Goal: Task Accomplishment & Management: Manage account settings

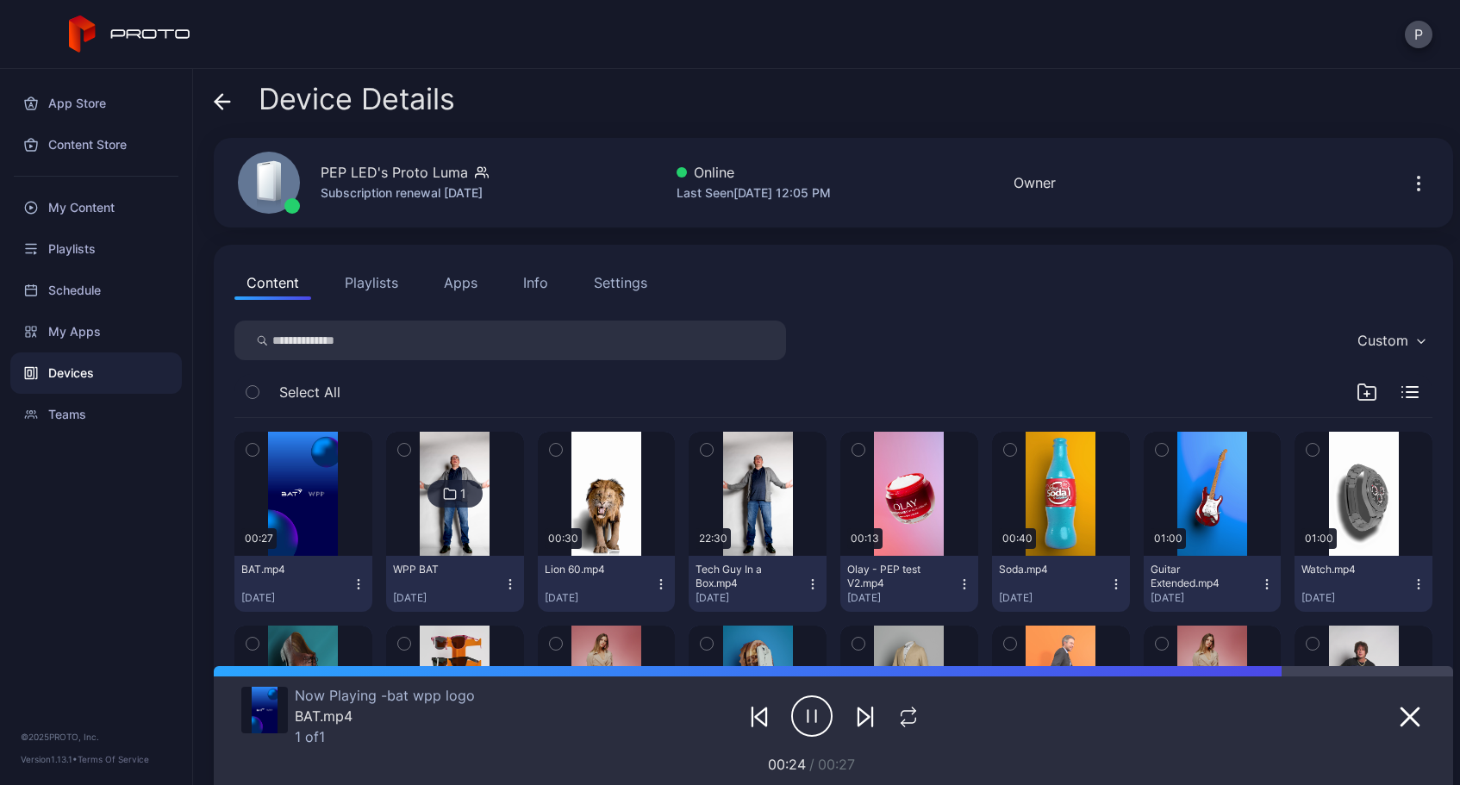
click at [369, 280] on button "Playlists" at bounding box center [372, 282] width 78 height 34
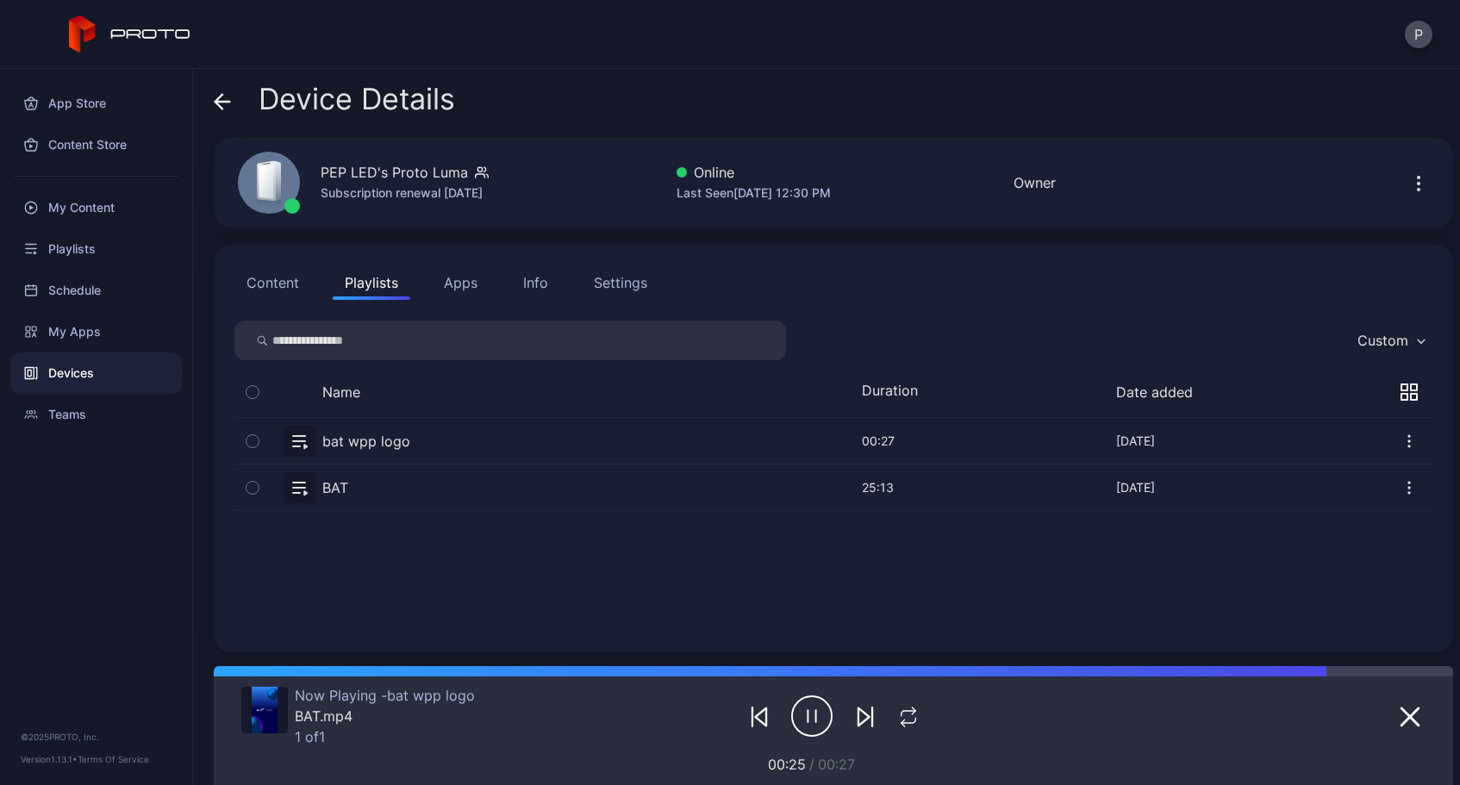
click at [628, 284] on div "Settings" at bounding box center [620, 282] width 53 height 21
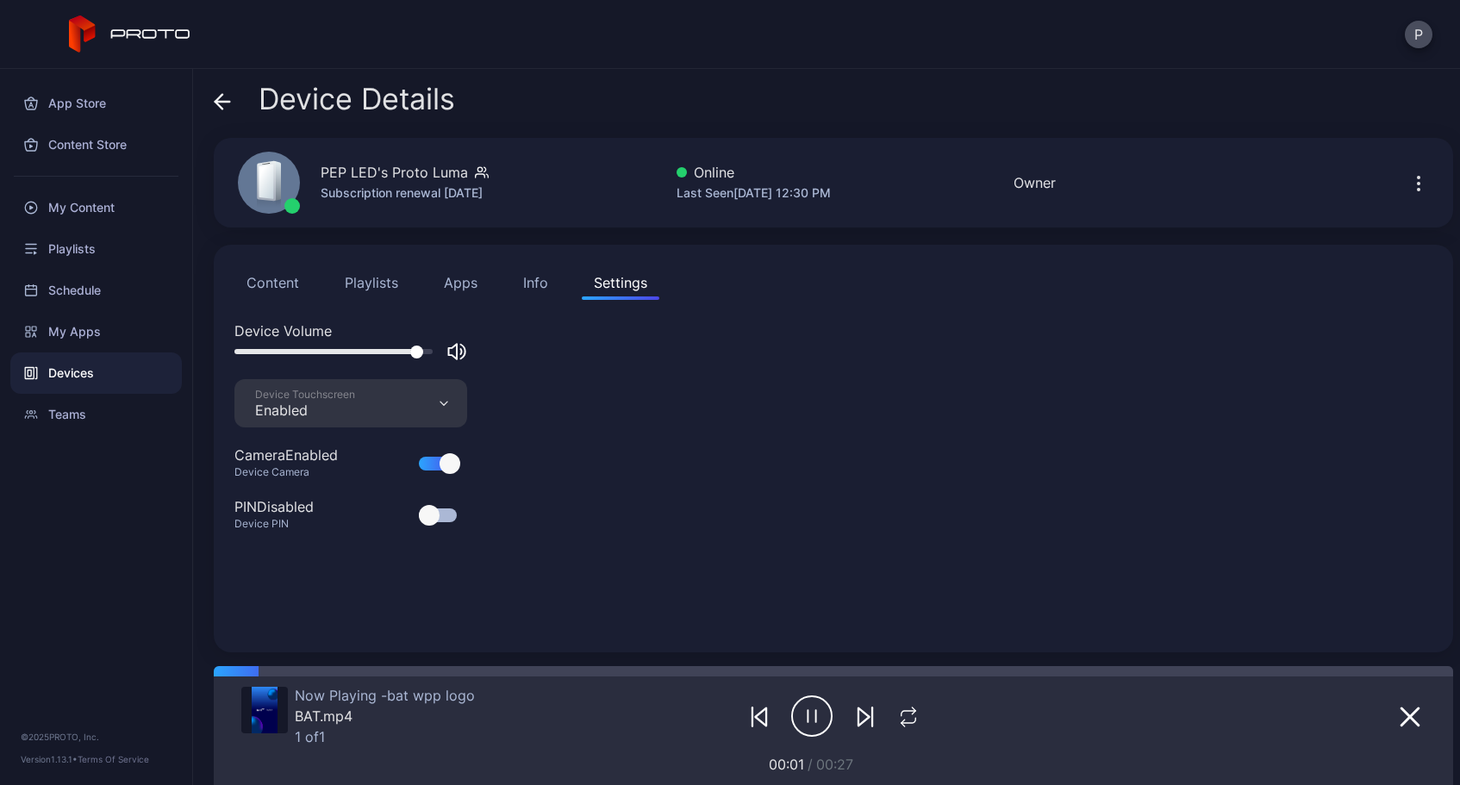
drag, startPoint x: 386, startPoint y: 354, endPoint x: 417, endPoint y: 358, distance: 31.2
click at [417, 358] on div at bounding box center [416, 352] width 13 height 13
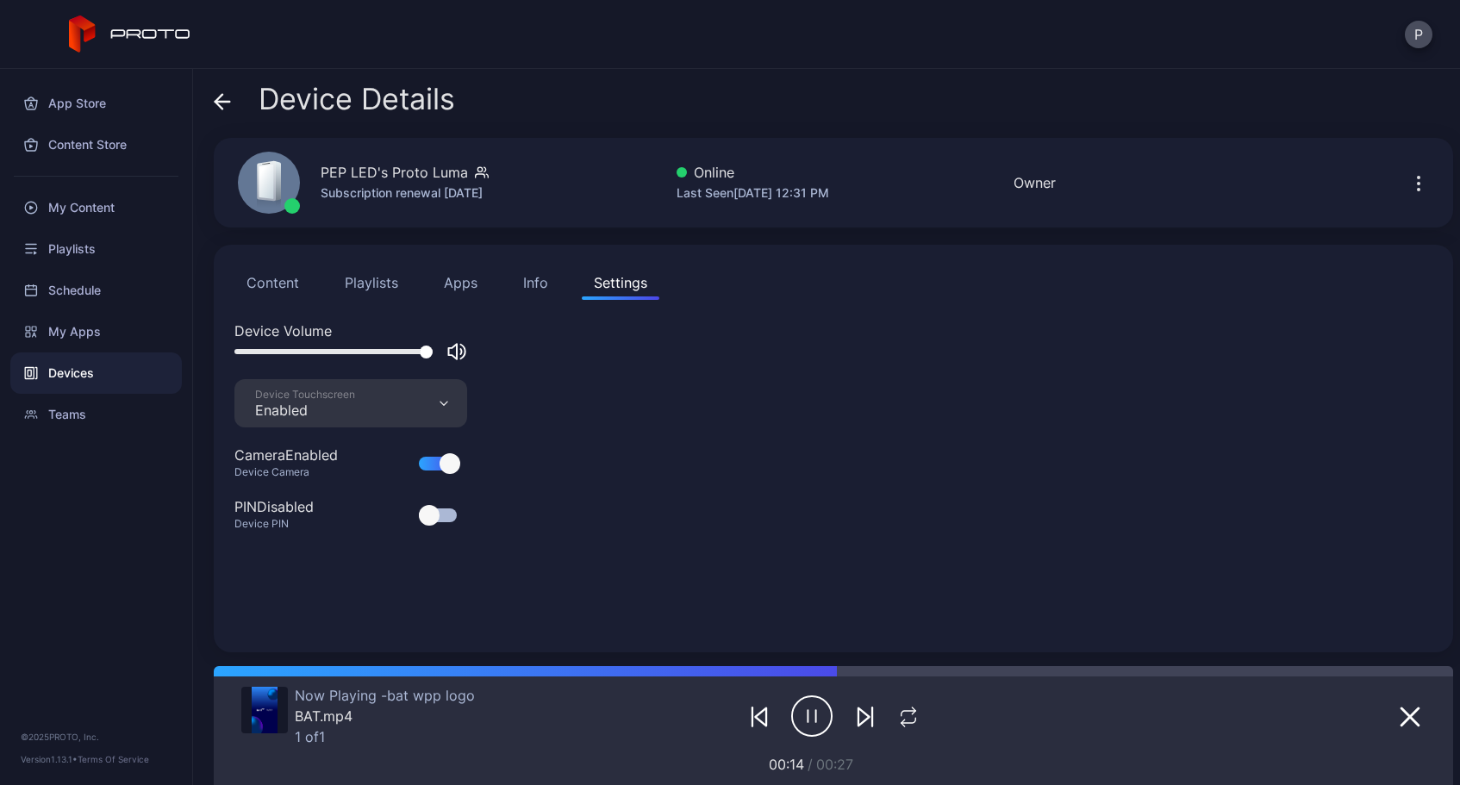
drag, startPoint x: 413, startPoint y: 353, endPoint x: 442, endPoint y: 353, distance: 29.3
click at [442, 353] on div at bounding box center [350, 351] width 233 height 21
click at [384, 284] on button "Playlists" at bounding box center [372, 282] width 78 height 34
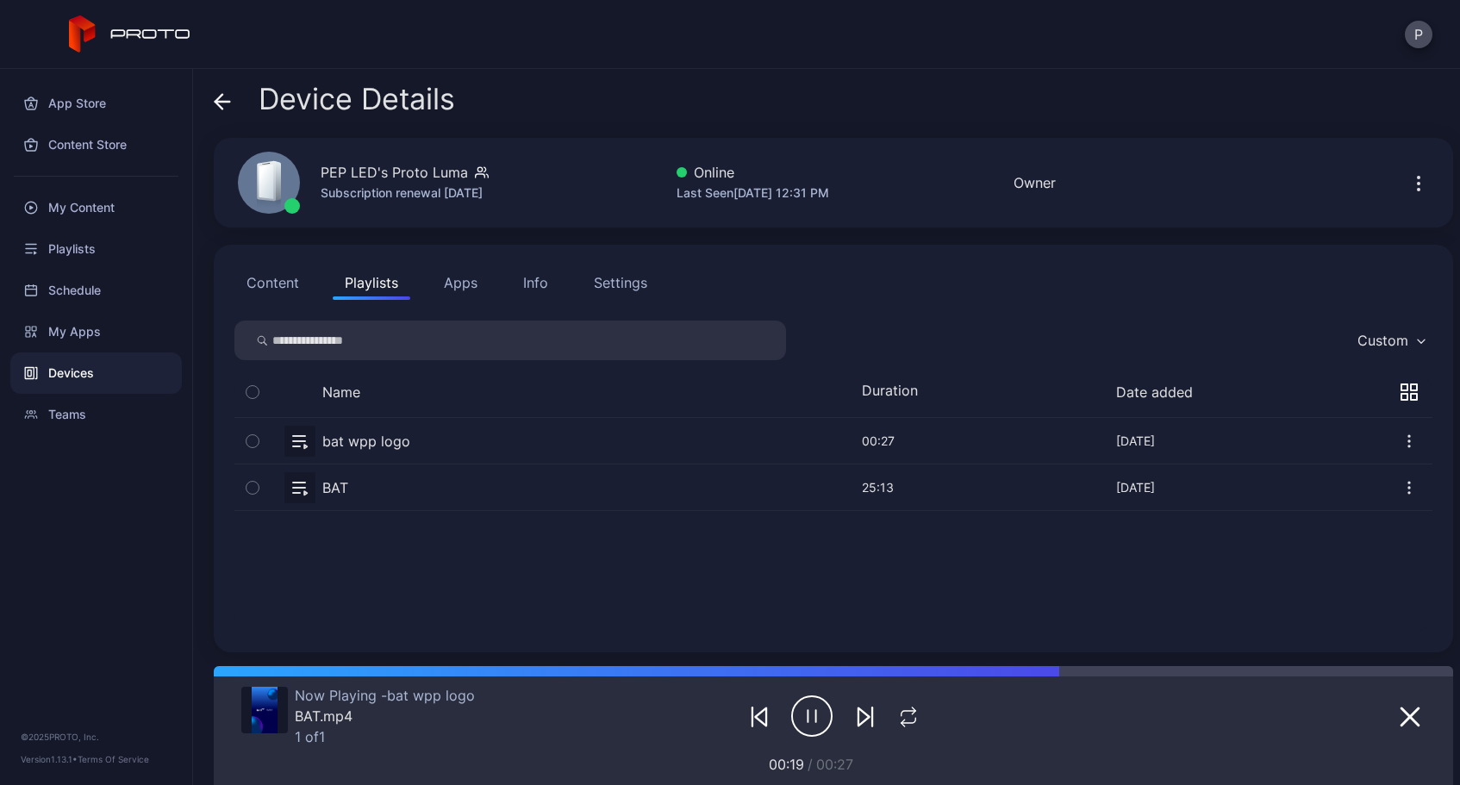
click at [622, 284] on div "Settings" at bounding box center [620, 282] width 53 height 21
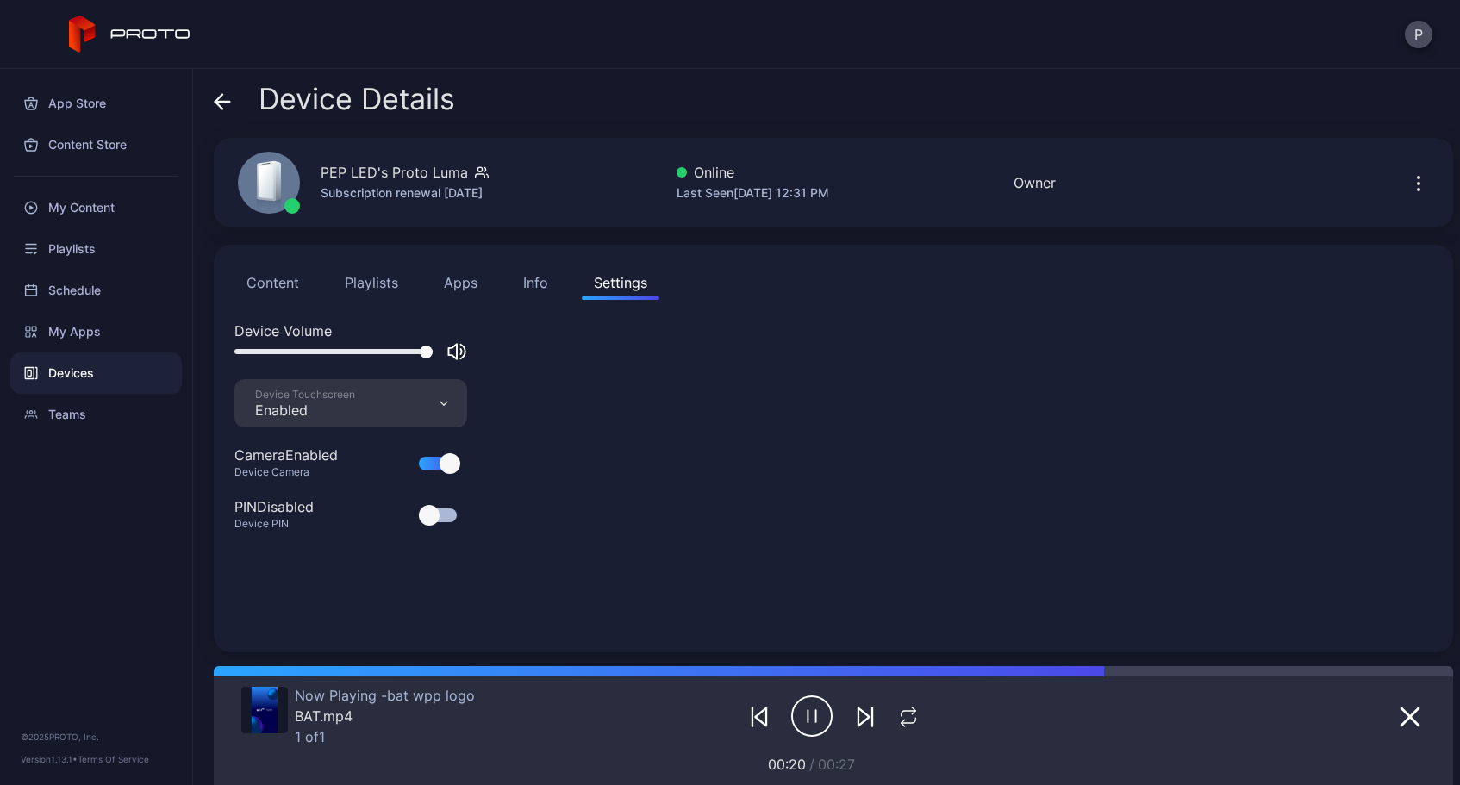
click at [384, 279] on button "Playlists" at bounding box center [372, 282] width 78 height 34
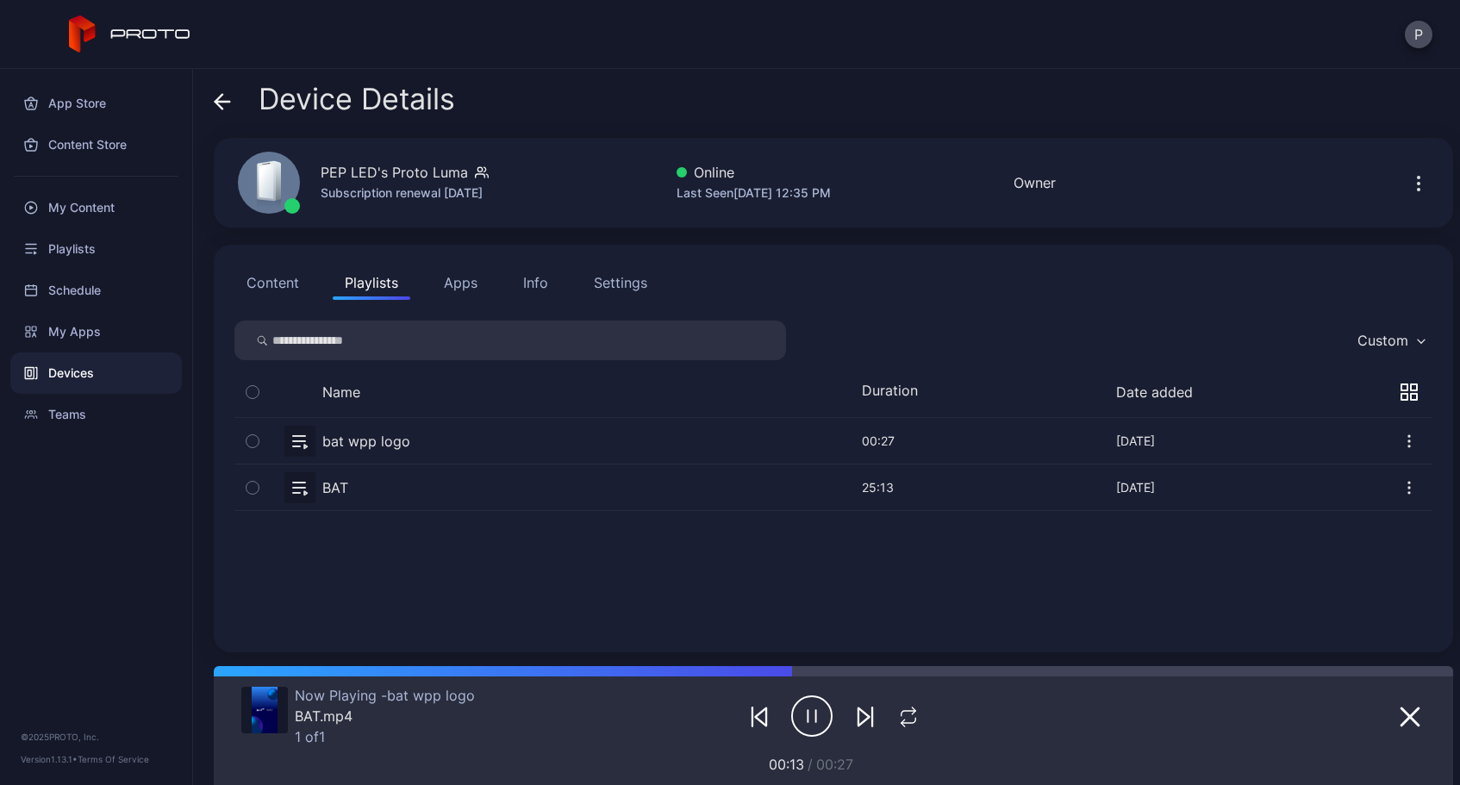
click at [617, 284] on div "Settings" at bounding box center [620, 282] width 53 height 21
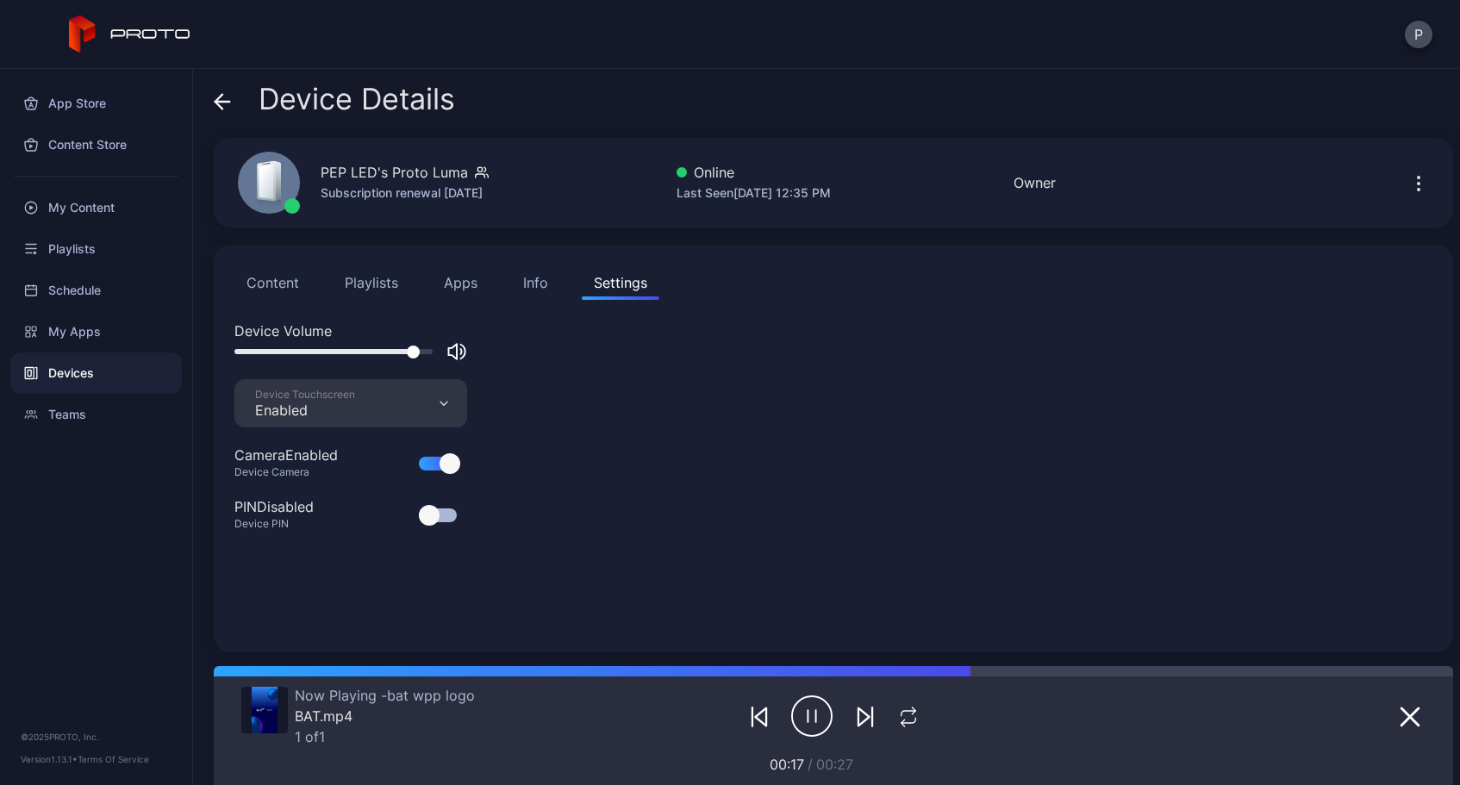
drag, startPoint x: 426, startPoint y: 349, endPoint x: 414, endPoint y: 348, distance: 12.1
click at [414, 348] on div at bounding box center [413, 352] width 13 height 13
click at [390, 291] on button "Playlists" at bounding box center [372, 282] width 78 height 34
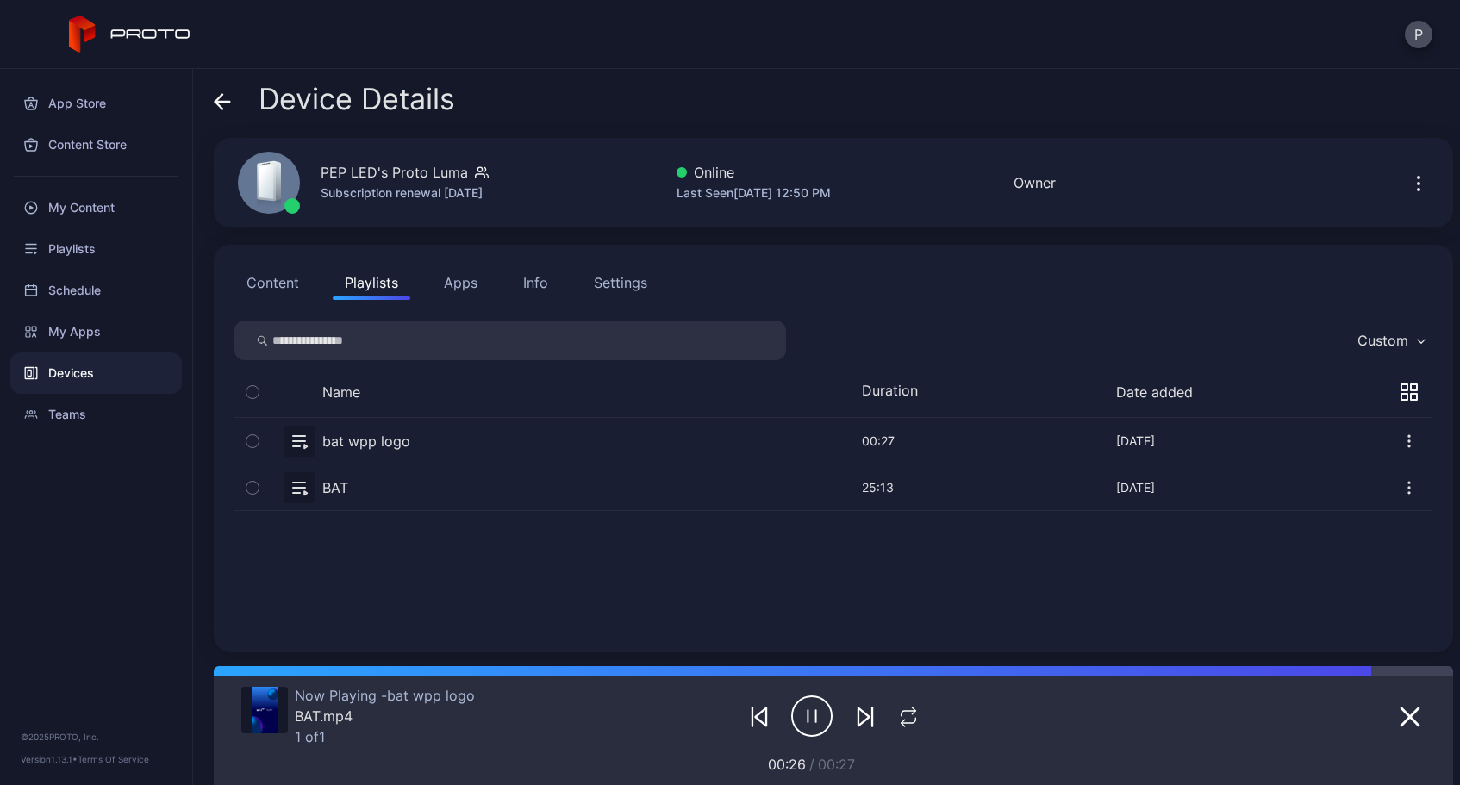
click at [615, 281] on div "Settings" at bounding box center [620, 282] width 53 height 21
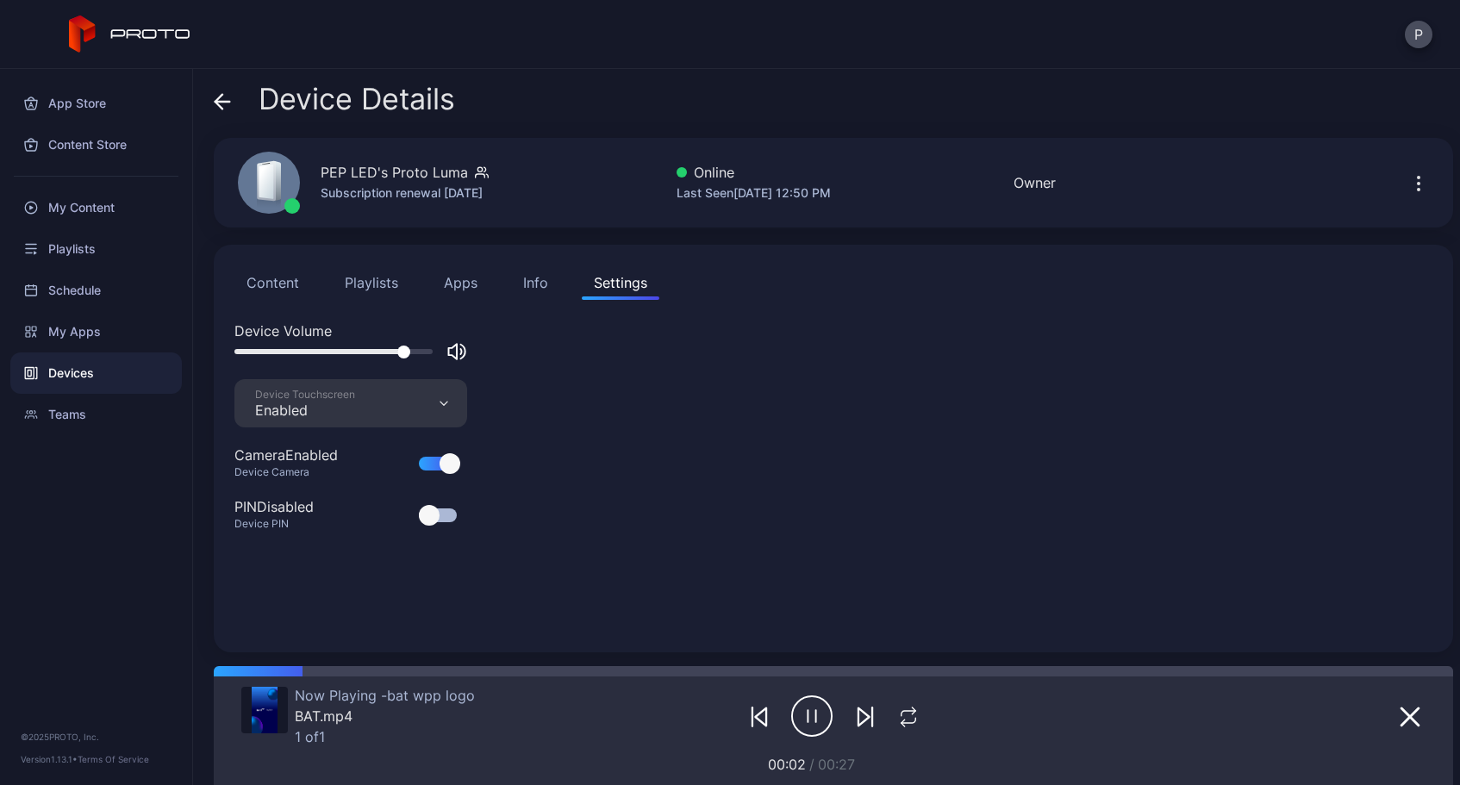
click at [406, 356] on div at bounding box center [403, 352] width 13 height 13
click at [364, 288] on button "Playlists" at bounding box center [372, 282] width 78 height 34
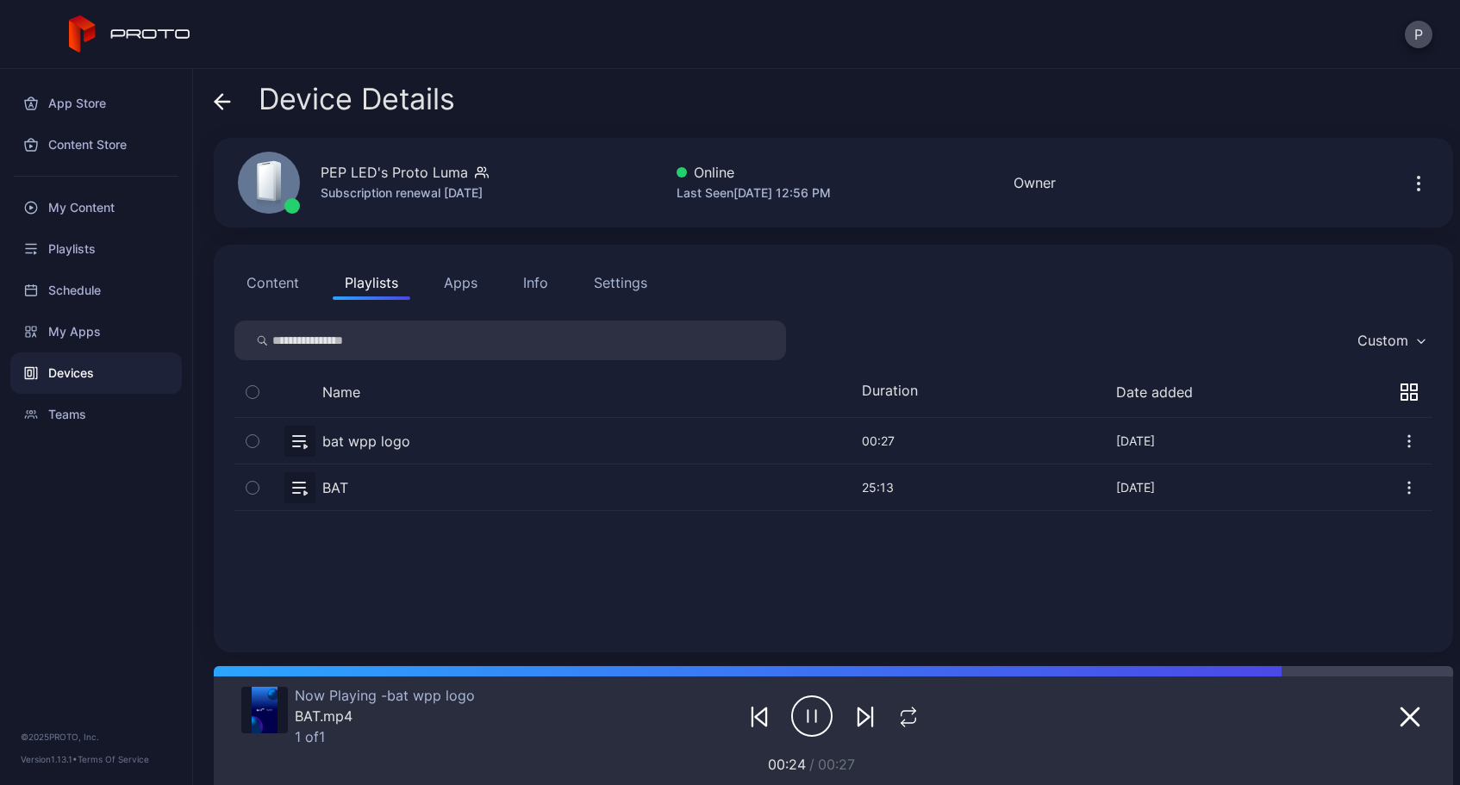
click at [609, 291] on div "Settings" at bounding box center [620, 282] width 53 height 21
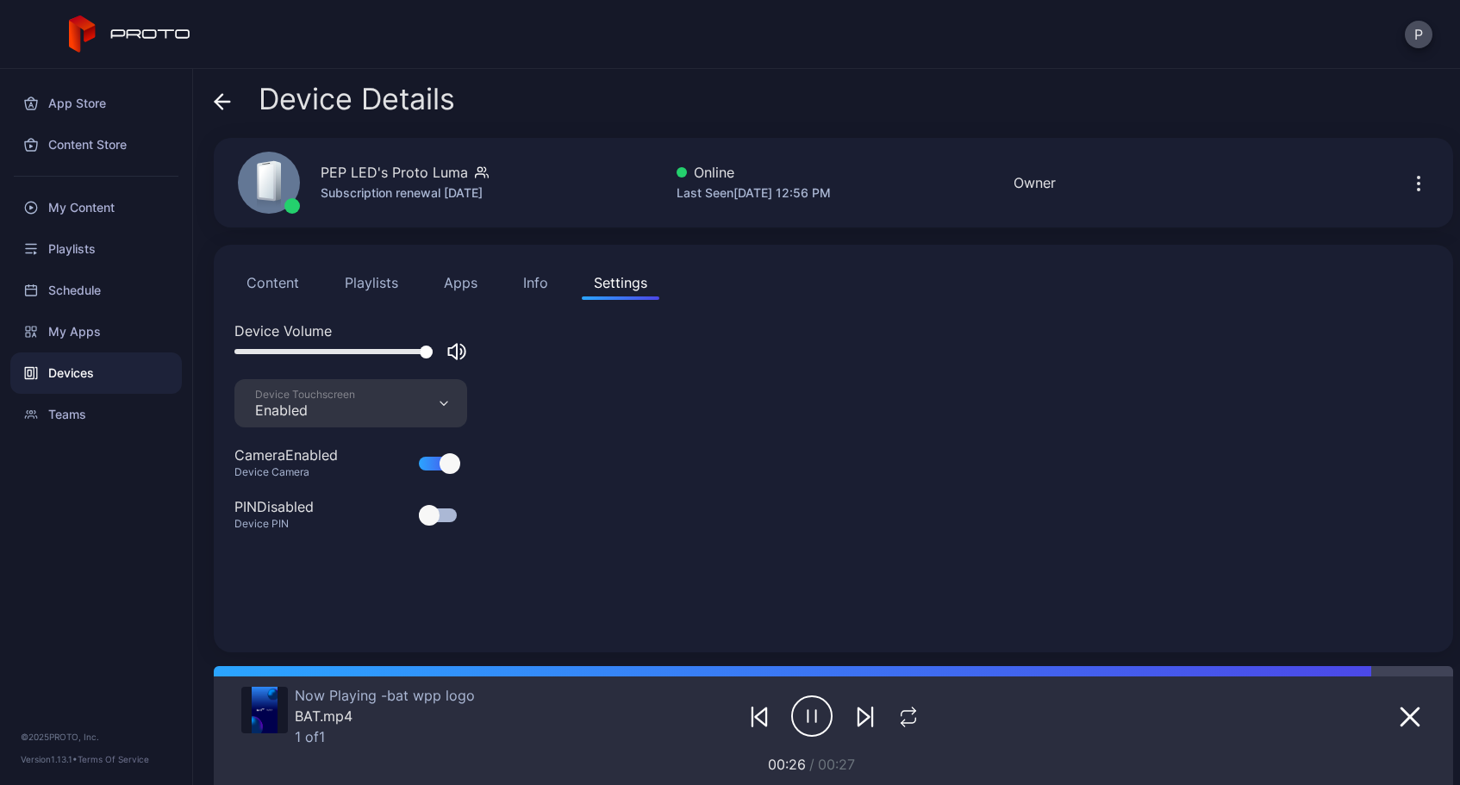
drag, startPoint x: 400, startPoint y: 353, endPoint x: 447, endPoint y: 351, distance: 46.6
click at [447, 351] on div at bounding box center [350, 351] width 233 height 21
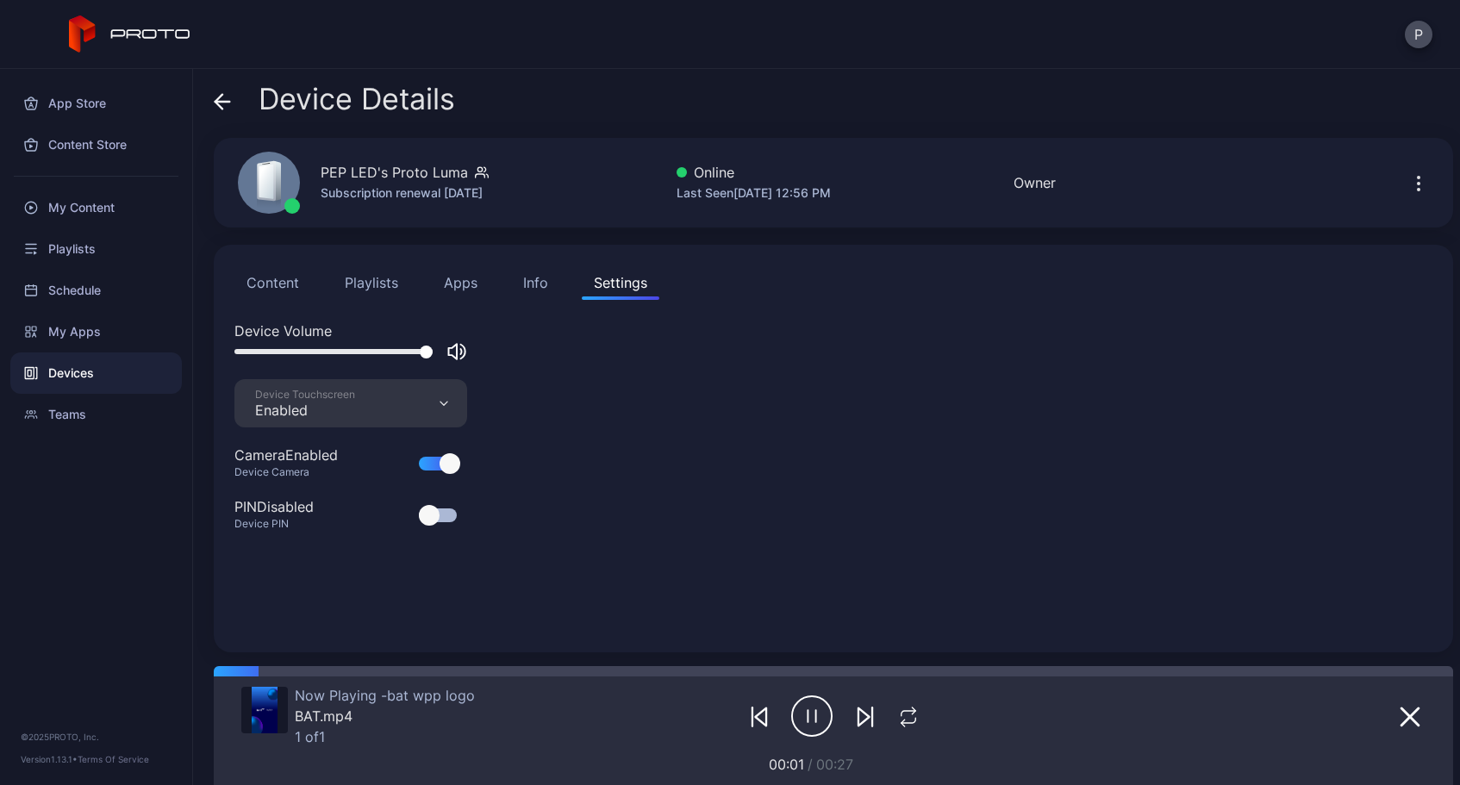
click at [378, 288] on button "Playlists" at bounding box center [372, 282] width 78 height 34
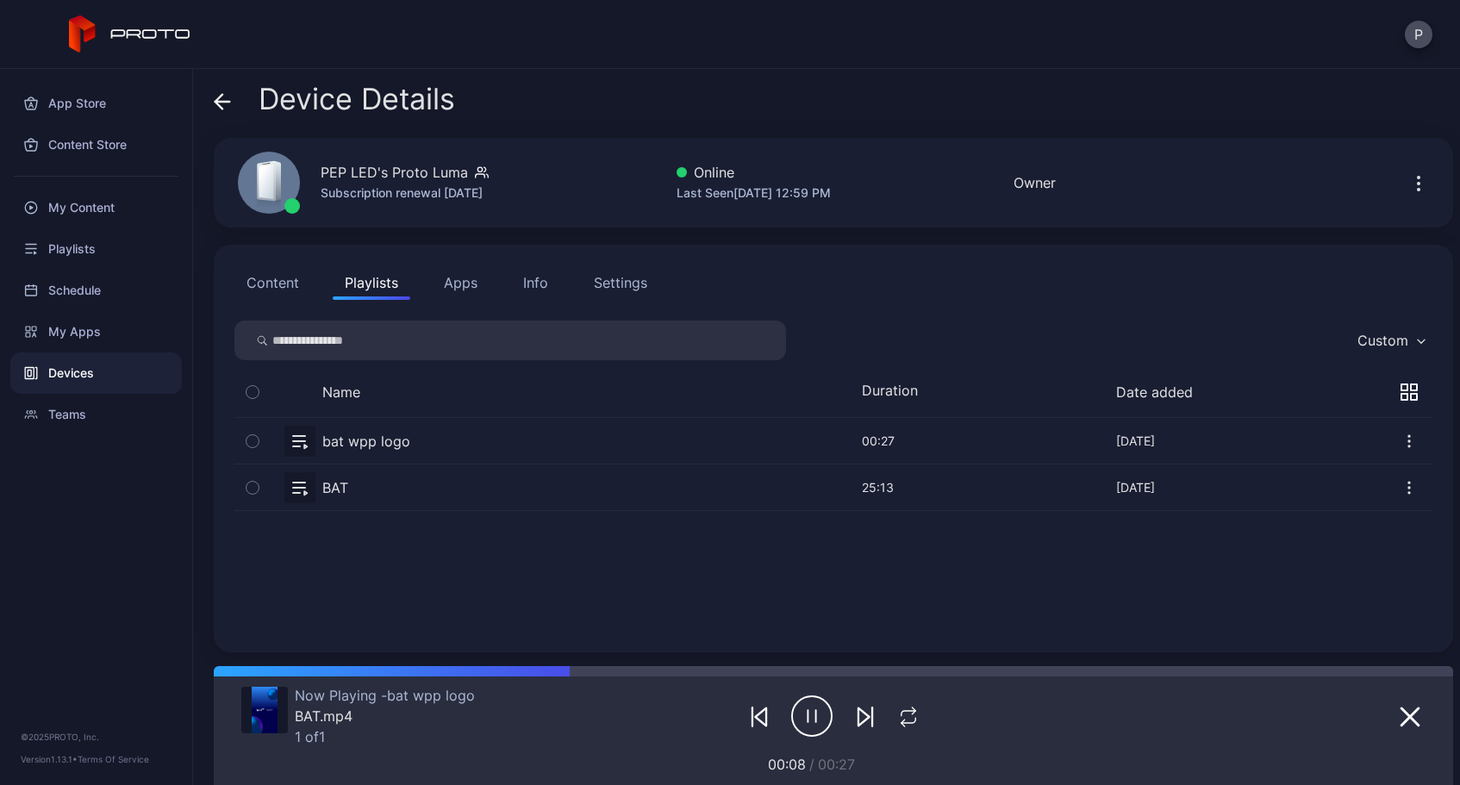
click at [332, 493] on button "button" at bounding box center [833, 488] width 1198 height 46
click at [351, 441] on button "button" at bounding box center [833, 441] width 1198 height 46
click at [621, 291] on div "Settings" at bounding box center [620, 282] width 53 height 21
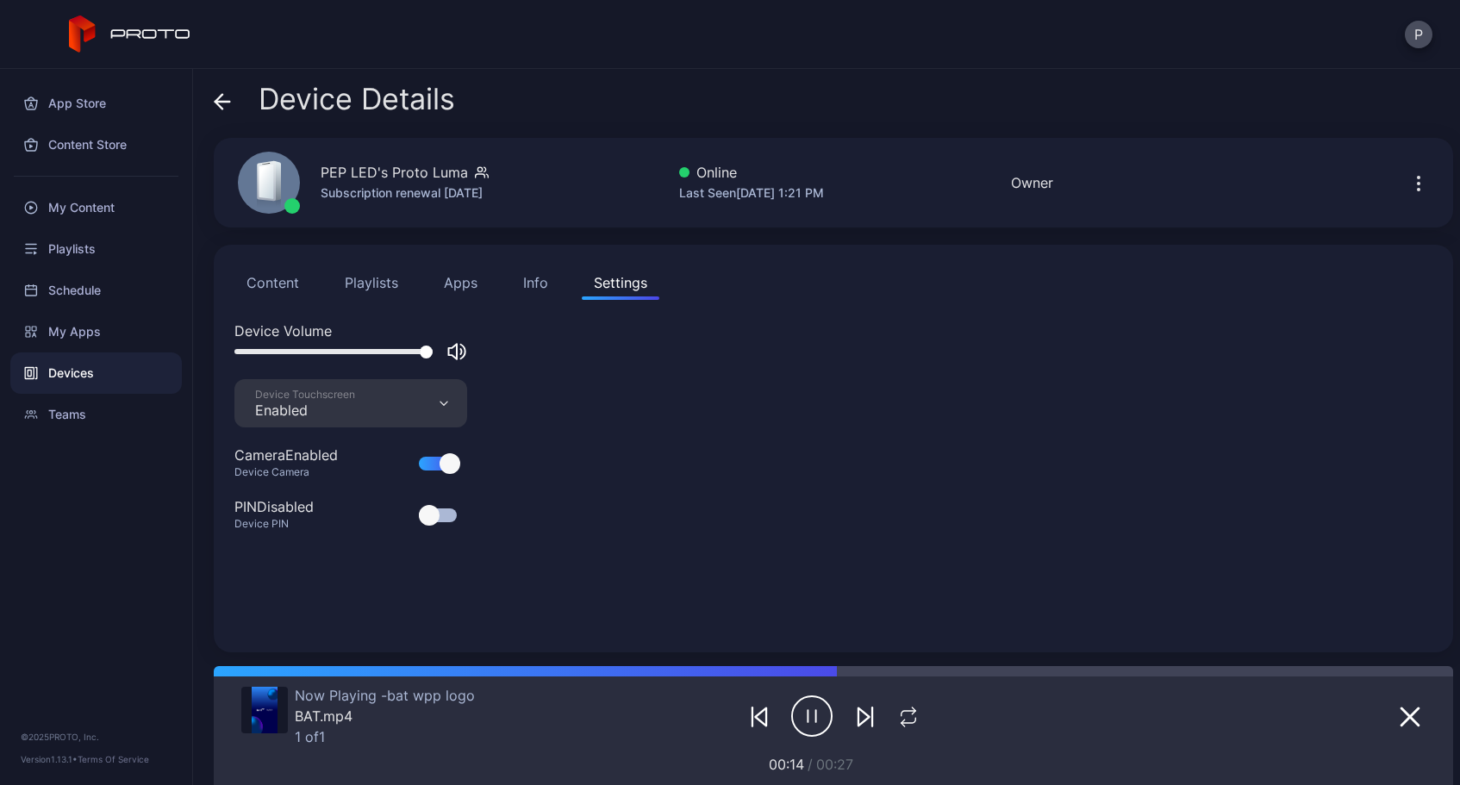
click at [459, 351] on icon "button" at bounding box center [457, 351] width 21 height 21
